Goal: Book appointment/travel/reservation

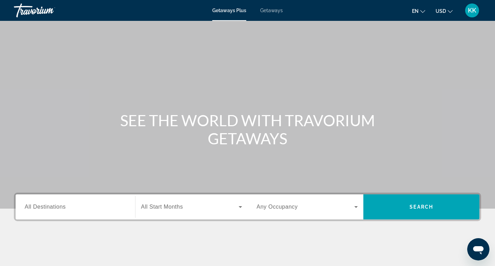
click at [274, 11] on span "Getaways" at bounding box center [271, 11] width 23 height 6
click at [81, 209] on input "Destination All Destinations" at bounding box center [75, 207] width 101 height 8
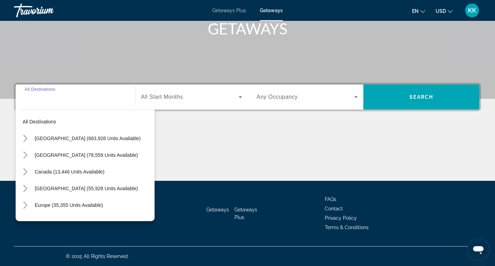
scroll to position [113, 0]
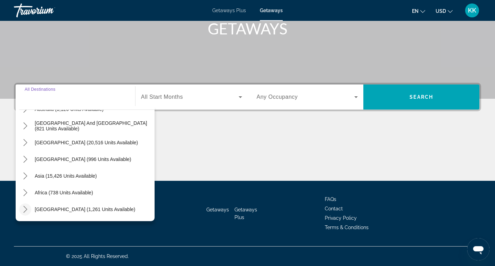
click at [25, 209] on icon "Toggle Middle East (1,261 units available) submenu" at bounding box center [25, 209] width 7 height 7
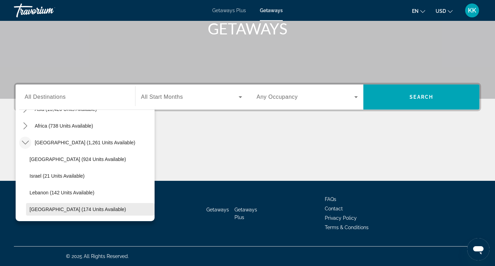
click at [84, 210] on span "[GEOGRAPHIC_DATA] (174 units available)" at bounding box center [78, 209] width 97 height 6
type input "**********"
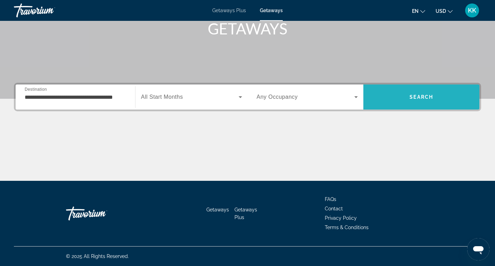
click at [388, 99] on span "Search" at bounding box center [421, 97] width 116 height 17
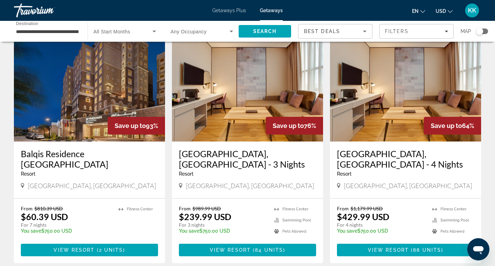
scroll to position [104, 0]
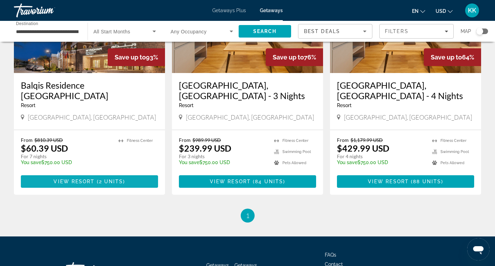
click at [84, 173] on span "Main content" at bounding box center [89, 181] width 137 height 17
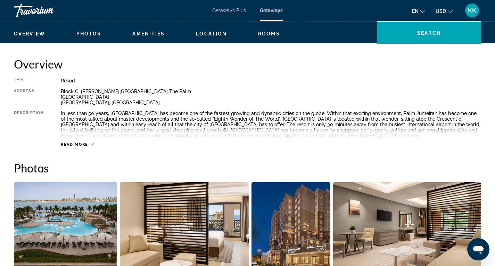
scroll to position [174, 0]
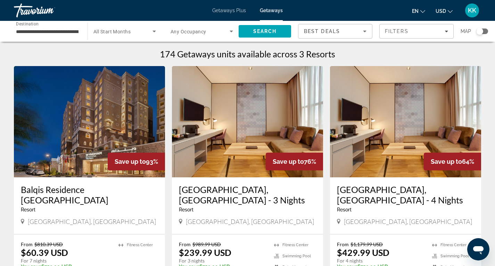
click at [231, 10] on span "Getaways Plus" at bounding box center [229, 11] width 34 height 6
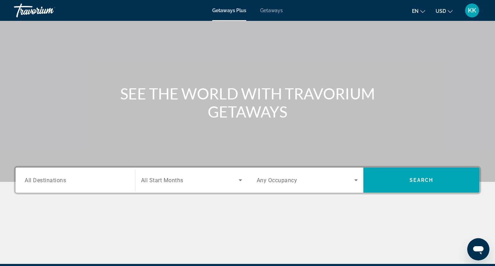
scroll to position [104, 0]
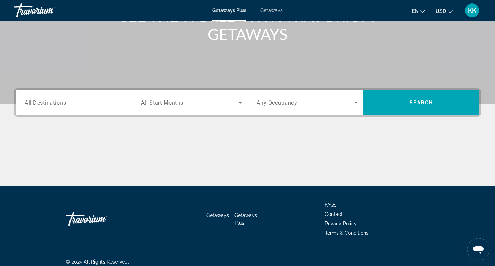
click at [112, 102] on input "Destination All Destinations" at bounding box center [75, 103] width 101 height 8
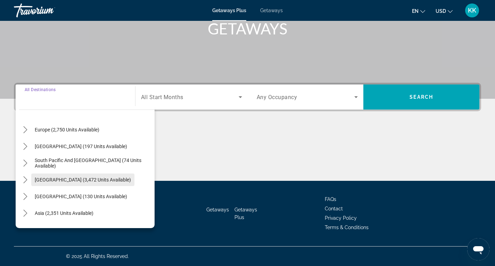
scroll to position [43, 0]
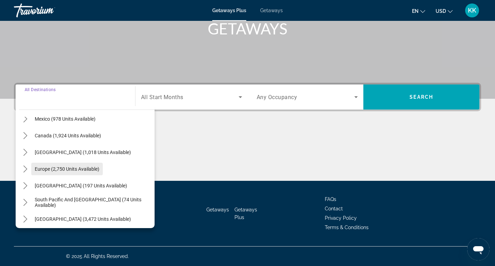
click at [59, 171] on span "Europe (2,750 units available)" at bounding box center [67, 169] width 65 height 6
type input "**********"
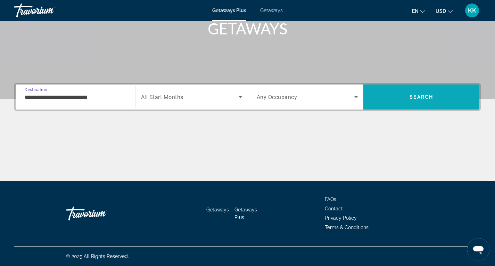
click at [383, 102] on span "Search" at bounding box center [421, 97] width 116 height 17
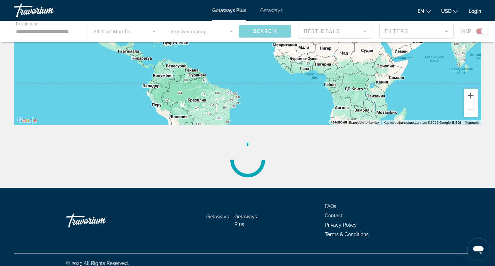
scroll to position [139, 0]
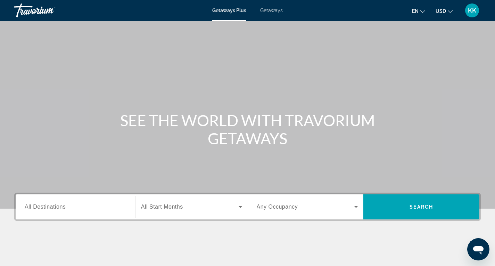
click at [77, 209] on input "Destination All Destinations" at bounding box center [75, 207] width 101 height 8
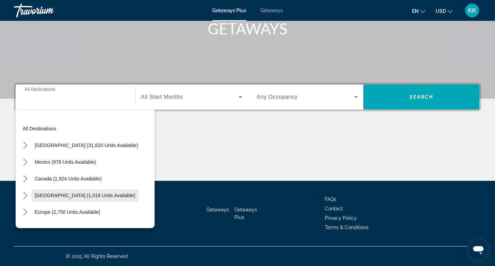
scroll to position [35, 0]
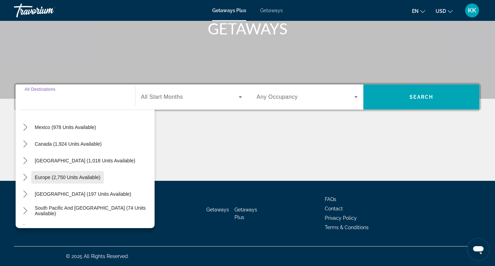
click at [56, 176] on span "Europe (2,750 units available)" at bounding box center [68, 177] width 66 height 6
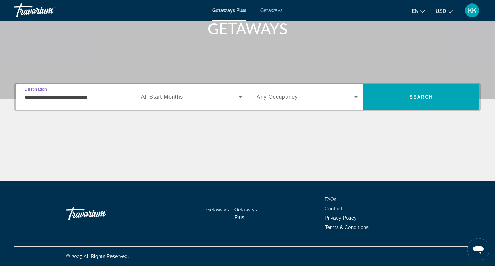
click at [81, 97] on input "**********" at bounding box center [75, 97] width 101 height 8
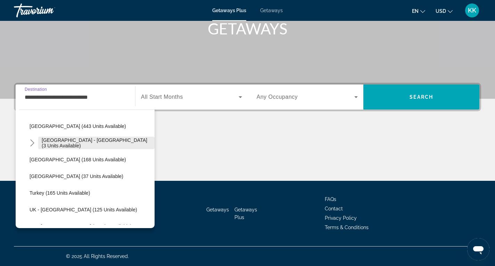
scroll to position [354, 0]
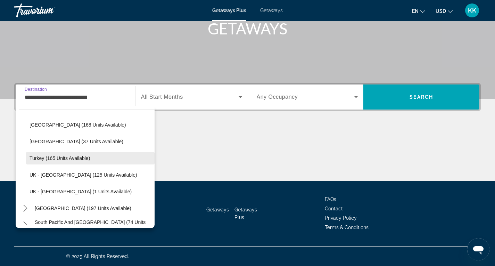
click at [91, 157] on span "Select destination: Turkey (165 units available)" at bounding box center [90, 158] width 128 height 17
type input "**********"
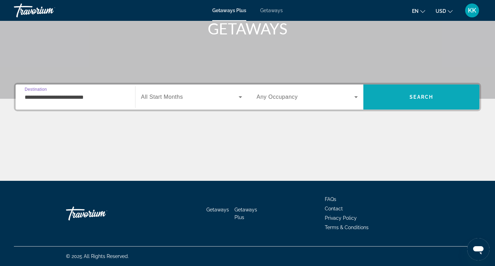
click at [383, 93] on span "Search" at bounding box center [421, 97] width 116 height 17
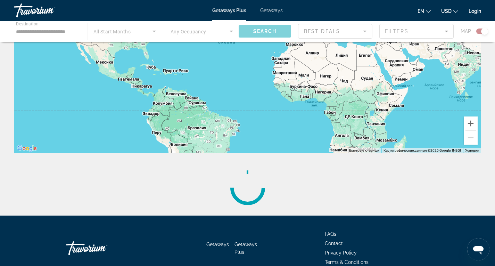
scroll to position [69, 0]
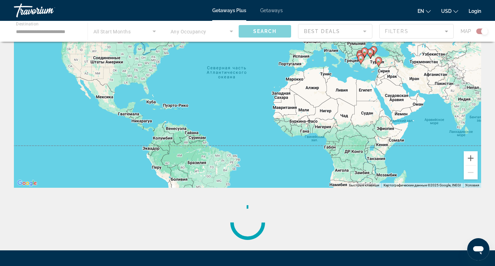
click at [265, 11] on span "Getaways" at bounding box center [271, 11] width 23 height 6
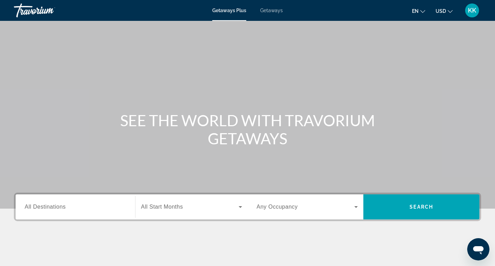
click at [276, 11] on span "Getaways" at bounding box center [271, 11] width 23 height 6
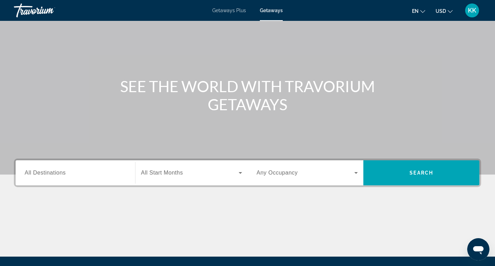
scroll to position [35, 0]
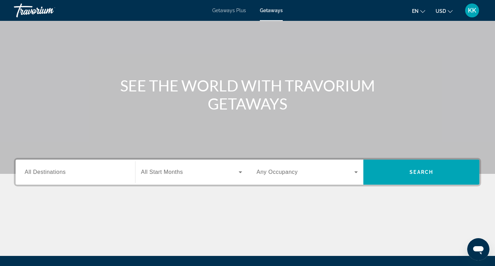
click at [53, 173] on span "All Destinations" at bounding box center [45, 172] width 41 height 6
click at [53, 173] on input "Destination All Destinations" at bounding box center [75, 172] width 101 height 8
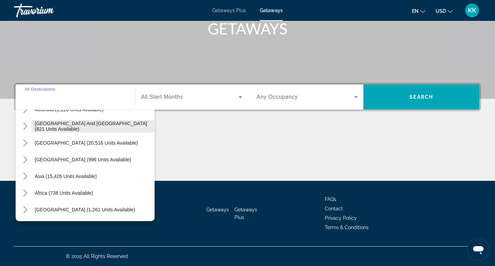
scroll to position [113, 0]
click at [25, 208] on icon "Toggle Middle East (1,261 units available) submenu" at bounding box center [25, 209] width 7 height 7
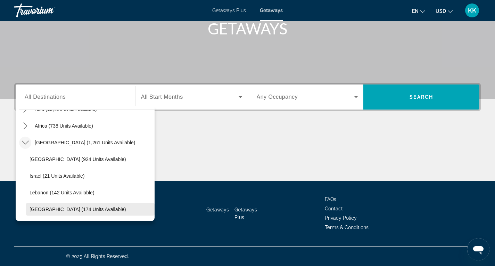
click at [68, 211] on span "[GEOGRAPHIC_DATA] (174 units available)" at bounding box center [78, 209] width 97 height 6
type input "**********"
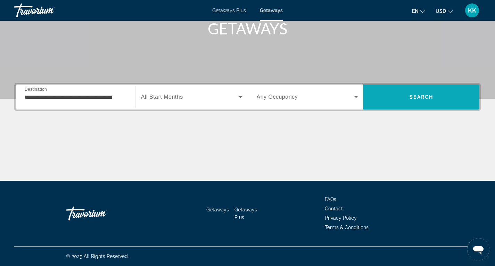
click at [384, 100] on span "Search" at bounding box center [421, 97] width 116 height 17
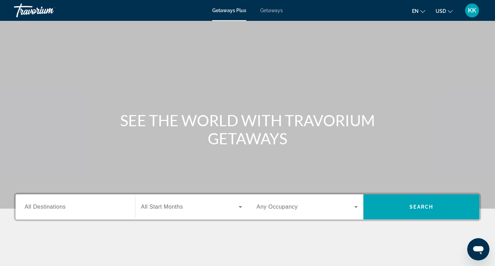
click at [268, 11] on span "Getaways" at bounding box center [271, 11] width 23 height 6
click at [69, 210] on input "Destination All Destinations" at bounding box center [75, 207] width 101 height 8
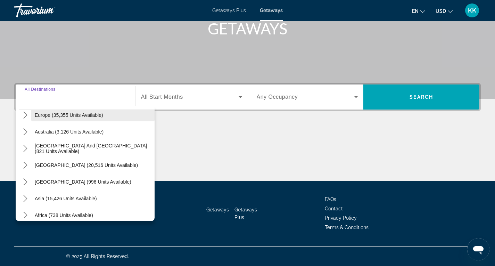
scroll to position [113, 0]
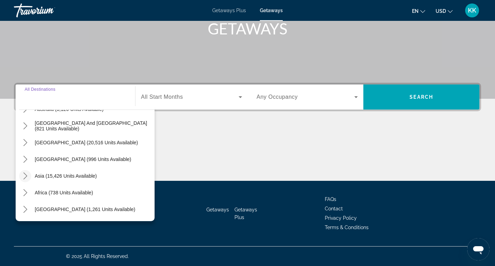
click at [26, 177] on icon "Toggle Asia (15,426 units available) submenu" at bounding box center [25, 175] width 4 height 7
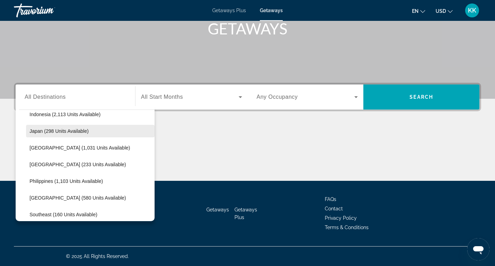
scroll to position [274, 0]
click at [89, 129] on span "Malaysia (1,031 units available)" at bounding box center [80, 131] width 100 height 6
type input "**********"
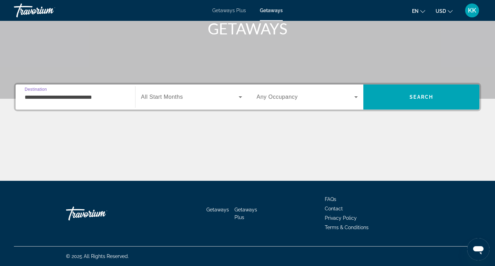
click at [216, 99] on span "Search widget" at bounding box center [190, 97] width 98 height 8
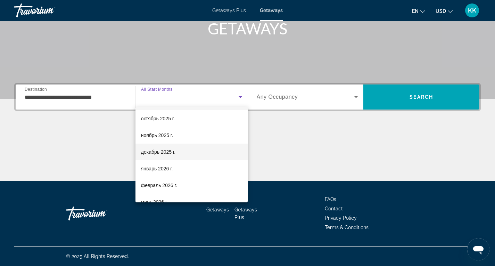
scroll to position [0, 0]
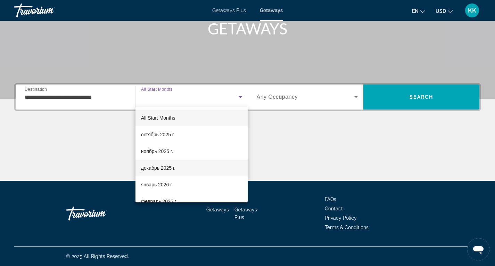
click at [189, 170] on mat-option "декабрь 2025 г." at bounding box center [191, 167] width 112 height 17
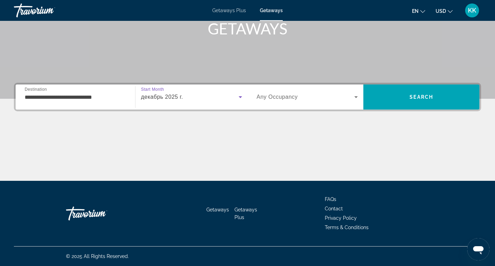
click at [356, 100] on icon "Search widget" at bounding box center [356, 97] width 8 height 8
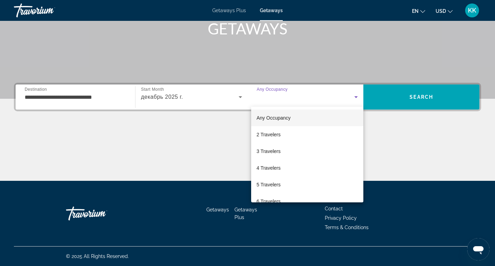
click at [401, 138] on div at bounding box center [247, 133] width 495 height 266
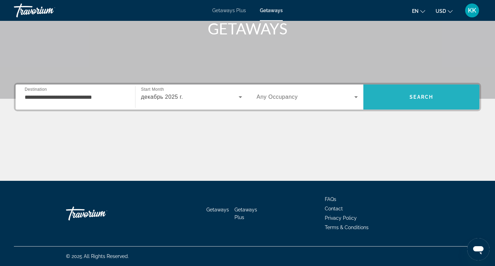
click at [419, 103] on span "Search" at bounding box center [421, 97] width 116 height 17
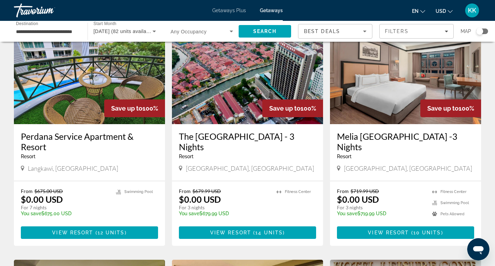
scroll to position [69, 0]
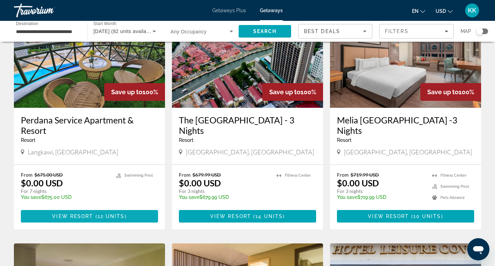
click at [58, 216] on span "View Resort" at bounding box center [72, 216] width 41 height 6
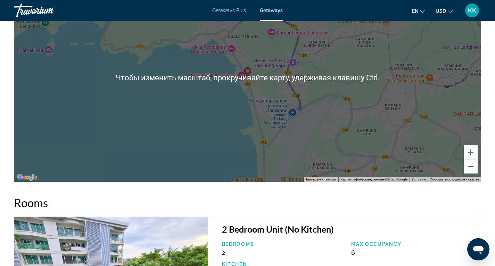
scroll to position [857, 0]
